Goal: Contribute content: Add original content to the website for others to see

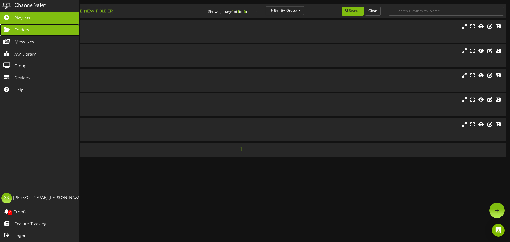
click at [21, 33] on link "Folders" at bounding box center [39, 30] width 79 height 12
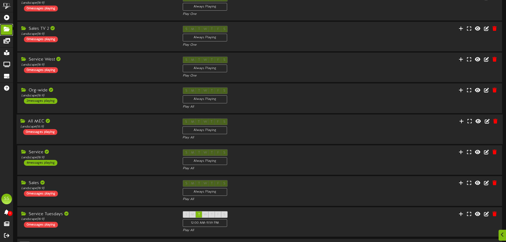
scroll to position [106, 0]
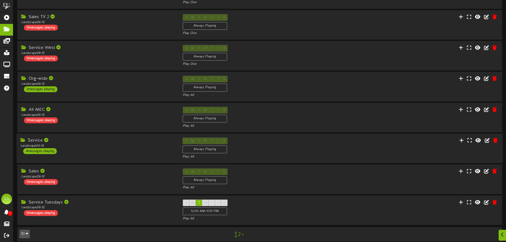
click at [85, 142] on div "Service" at bounding box center [97, 141] width 154 height 6
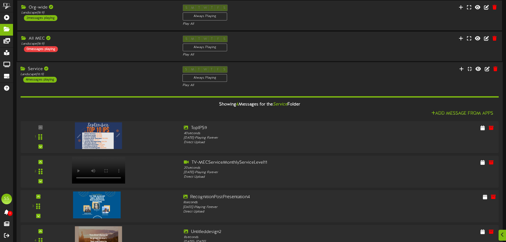
scroll to position [221, 0]
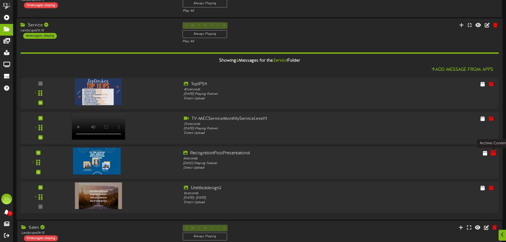
click at [494, 155] on icon at bounding box center [493, 153] width 6 height 6
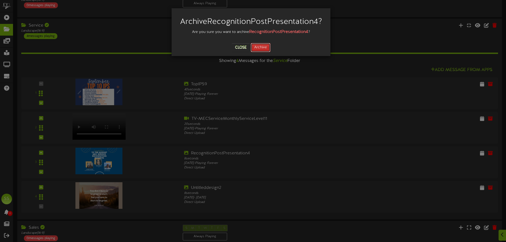
click at [265, 52] on button "Archive" at bounding box center [261, 47] width 20 height 9
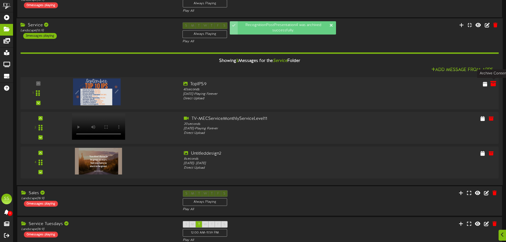
click at [492, 83] on icon at bounding box center [493, 84] width 6 height 6
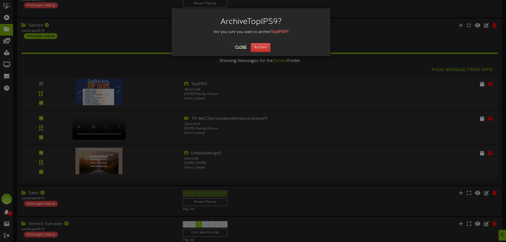
click at [273, 48] on div "Close Archive" at bounding box center [250, 47] width 151 height 9
click at [264, 48] on button "Archive" at bounding box center [261, 47] width 20 height 9
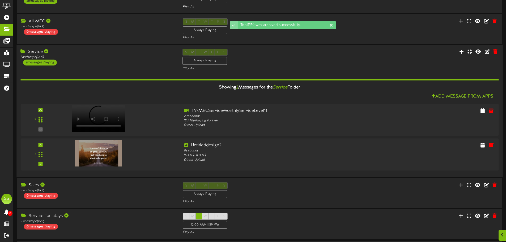
scroll to position [213, 0]
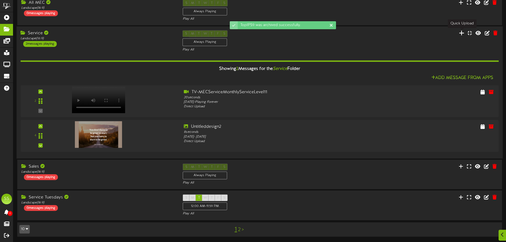
click at [461, 33] on icon at bounding box center [461, 33] width 5 height 6
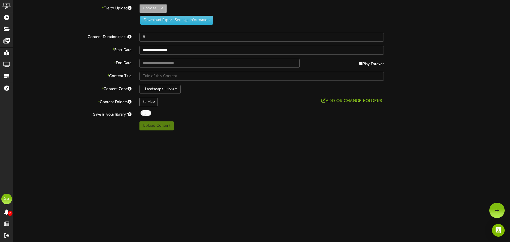
type input "**********"
type input "RecognitionPostPresentation4"
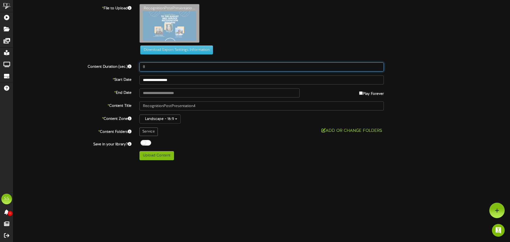
click at [136, 63] on div "8" at bounding box center [261, 66] width 252 height 9
type input "40"
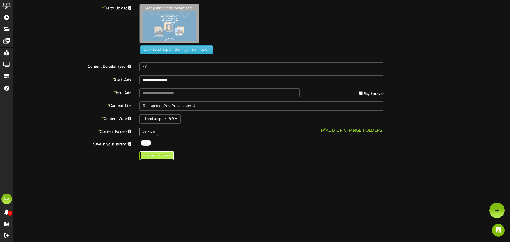
click at [161, 156] on button "Upload Content" at bounding box center [156, 155] width 35 height 9
type input "**********"
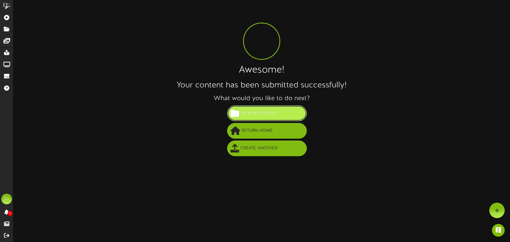
click at [270, 107] on button "View in Folder" at bounding box center [267, 113] width 80 height 16
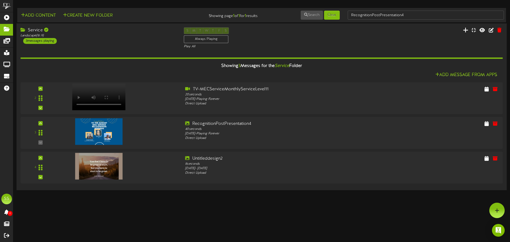
click at [466, 32] on icon at bounding box center [465, 30] width 5 height 6
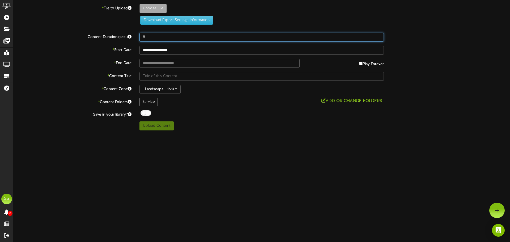
drag, startPoint x: 160, startPoint y: 40, endPoint x: 133, endPoint y: 33, distance: 27.9
click at [133, 33] on div "Content Duration (sec.) 8" at bounding box center [261, 37] width 504 height 9
type input "40"
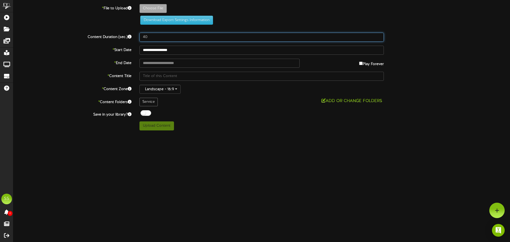
click at [180, 35] on input "40" at bounding box center [261, 37] width 244 height 9
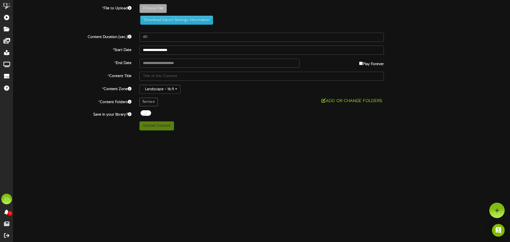
drag, startPoint x: 238, startPoint y: 23, endPoint x: 190, endPoint y: 17, distance: 47.9
click at [238, 23] on div "Download Export Settings Information" at bounding box center [262, 20] width 256 height 9
type input "**********"
type input "TopIPS10"
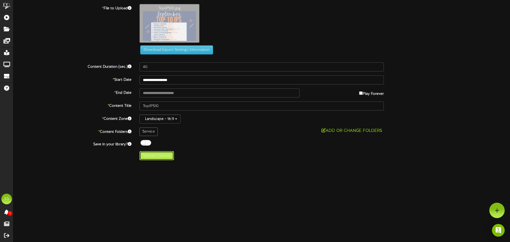
click at [163, 153] on button "Upload Content" at bounding box center [156, 155] width 35 height 9
type input "**********"
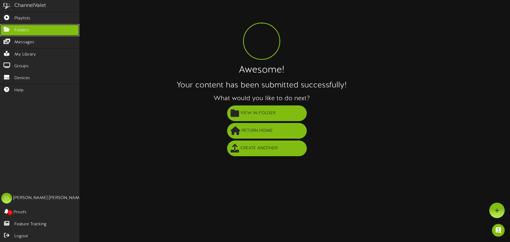
click at [7, 31] on icon at bounding box center [6, 29] width 13 height 4
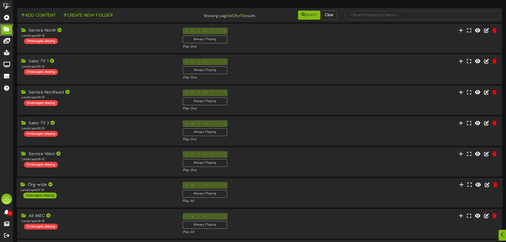
scroll to position [80, 0]
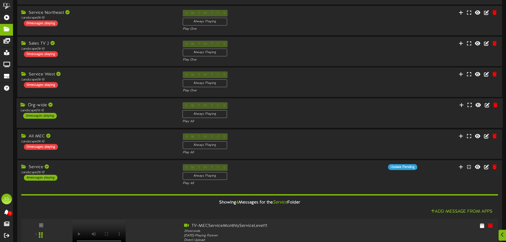
click at [103, 113] on div "Org-wide Landscape ( 16:9 ) 2 messages playing" at bounding box center [97, 110] width 162 height 16
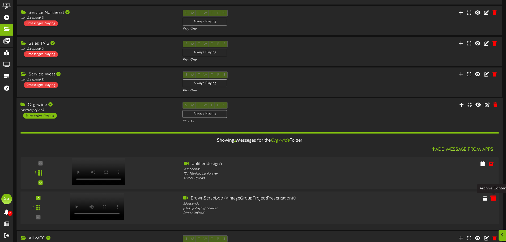
click at [491, 199] on icon at bounding box center [493, 198] width 6 height 6
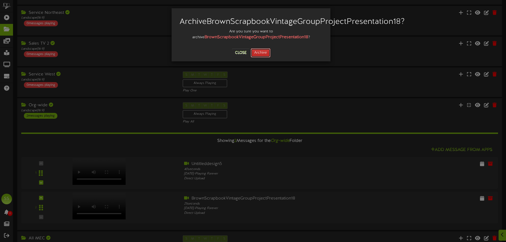
click at [253, 57] on button "Archive" at bounding box center [261, 52] width 20 height 9
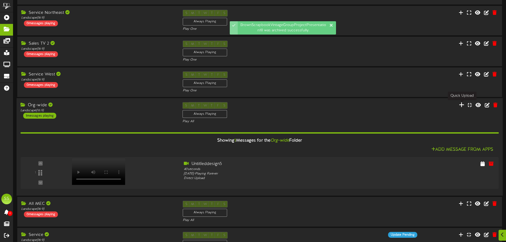
click at [461, 104] on icon at bounding box center [461, 105] width 5 height 6
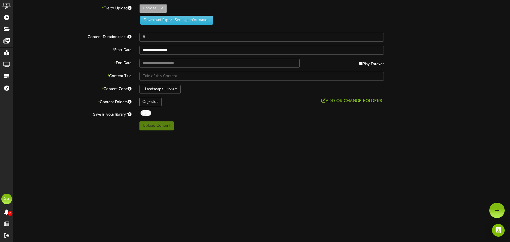
type input "**********"
type input "BrownScrapbookVintageGroupProjectPresentation19"
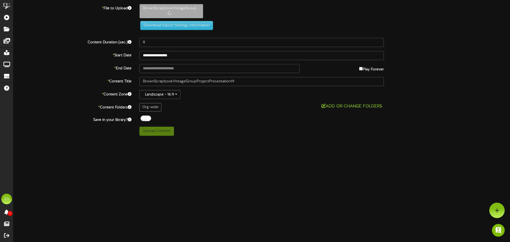
type input "25"
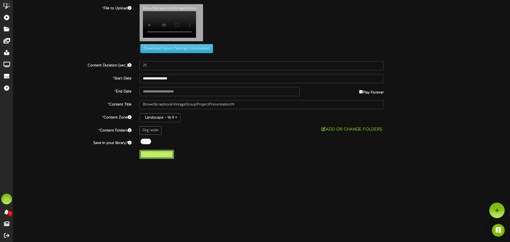
click at [162, 158] on button "Upload Content" at bounding box center [156, 154] width 35 height 9
type input "**********"
